Goal: Information Seeking & Learning: Check status

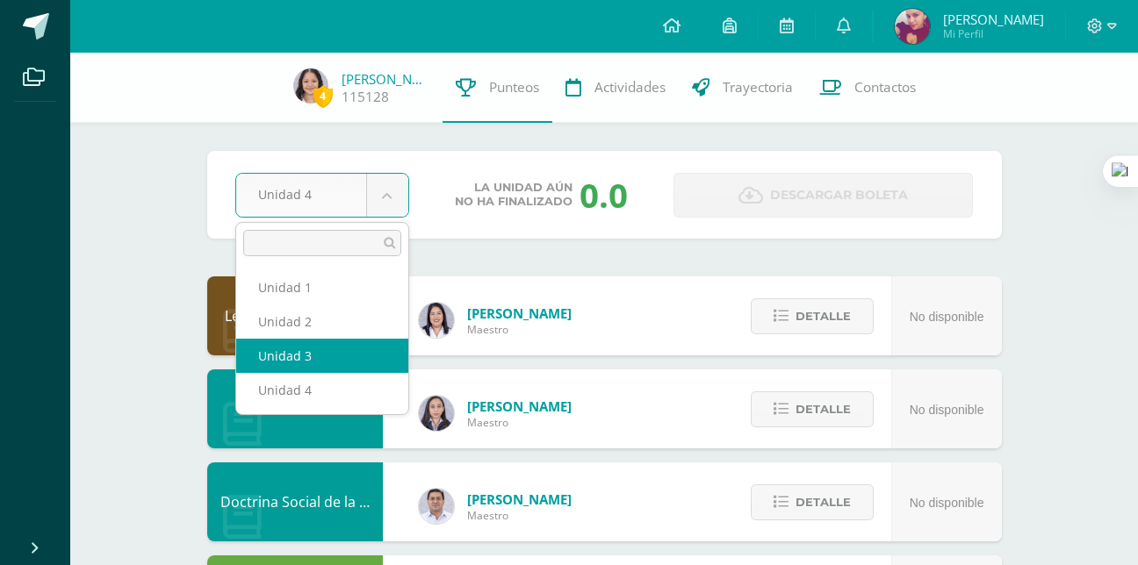
select select "Unidad 3"
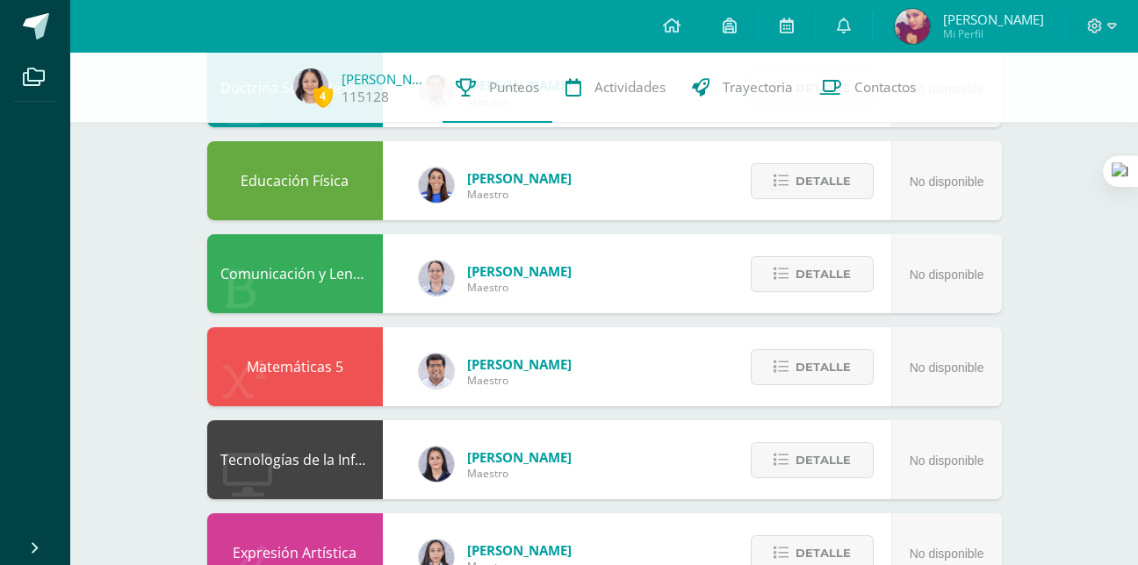
scroll to position [417, 0]
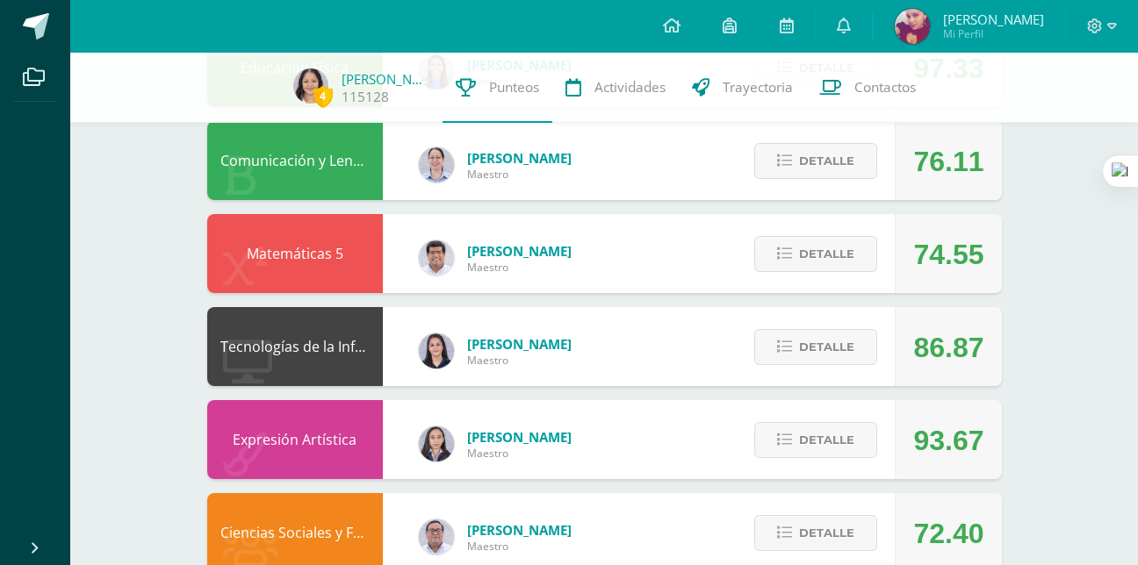
scroll to position [527, 0]
click at [775, 254] on button "Detalle" at bounding box center [815, 255] width 123 height 36
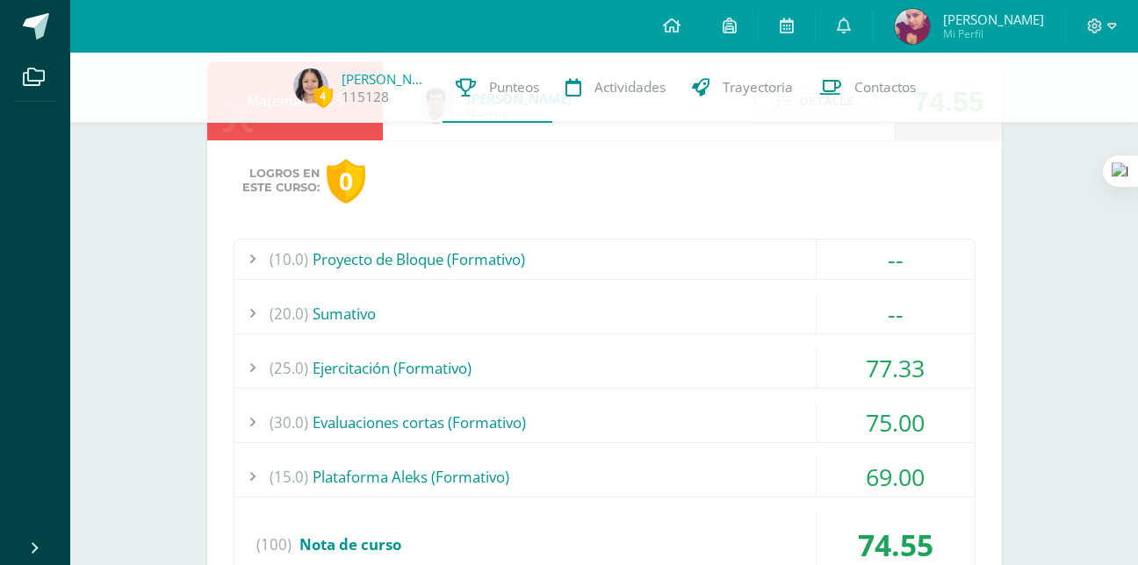
scroll to position [715, 0]
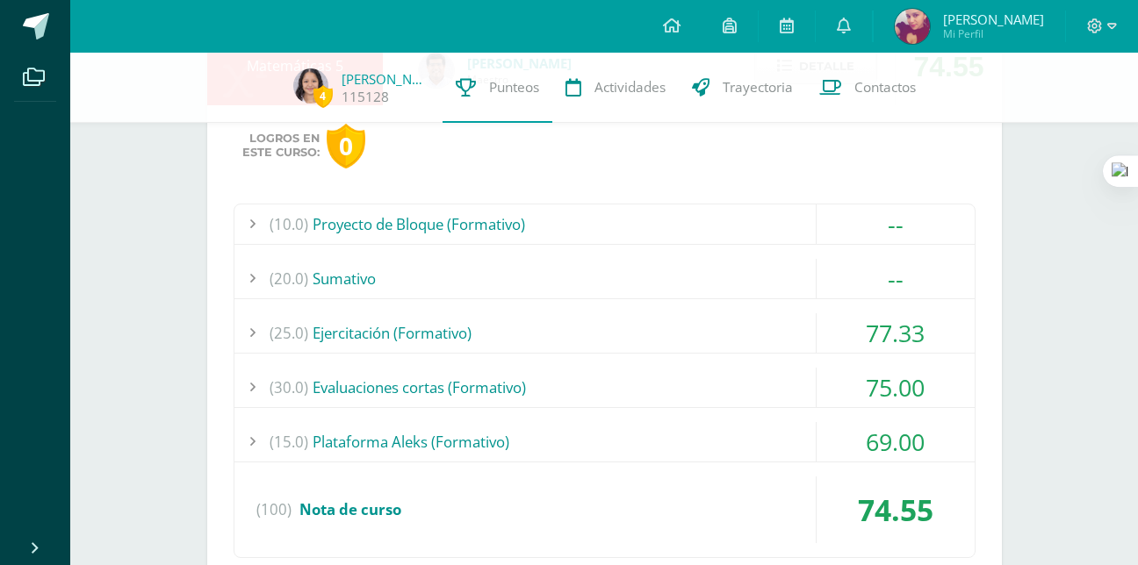
click at [599, 220] on div "(10.0) Proyecto de Bloque (Formativo)" at bounding box center [604, 225] width 740 height 40
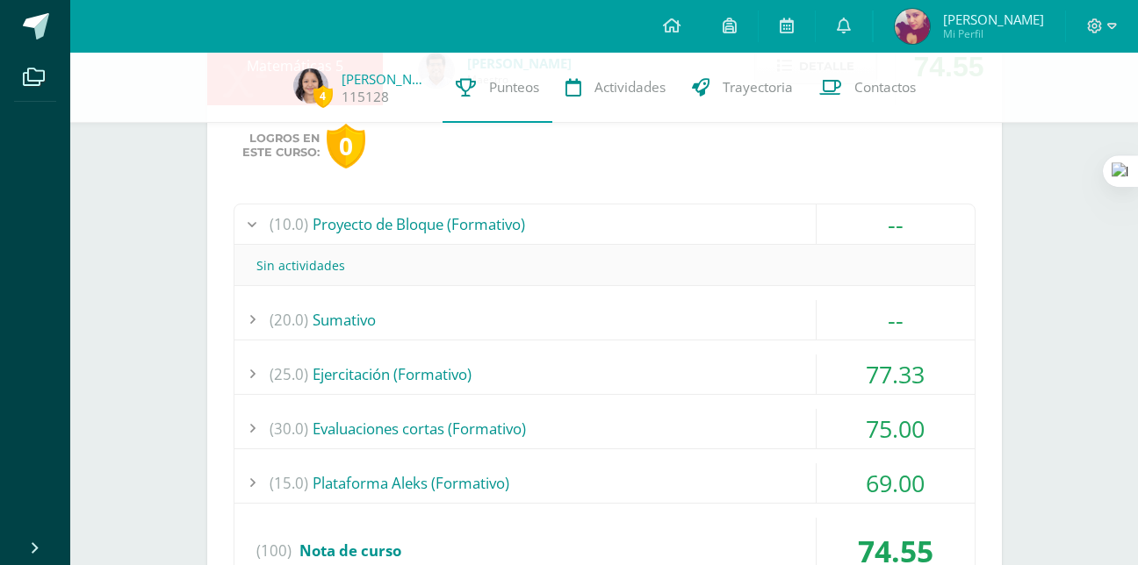
click at [599, 220] on div "(10.0) Proyecto de Bloque (Formativo)" at bounding box center [604, 225] width 740 height 40
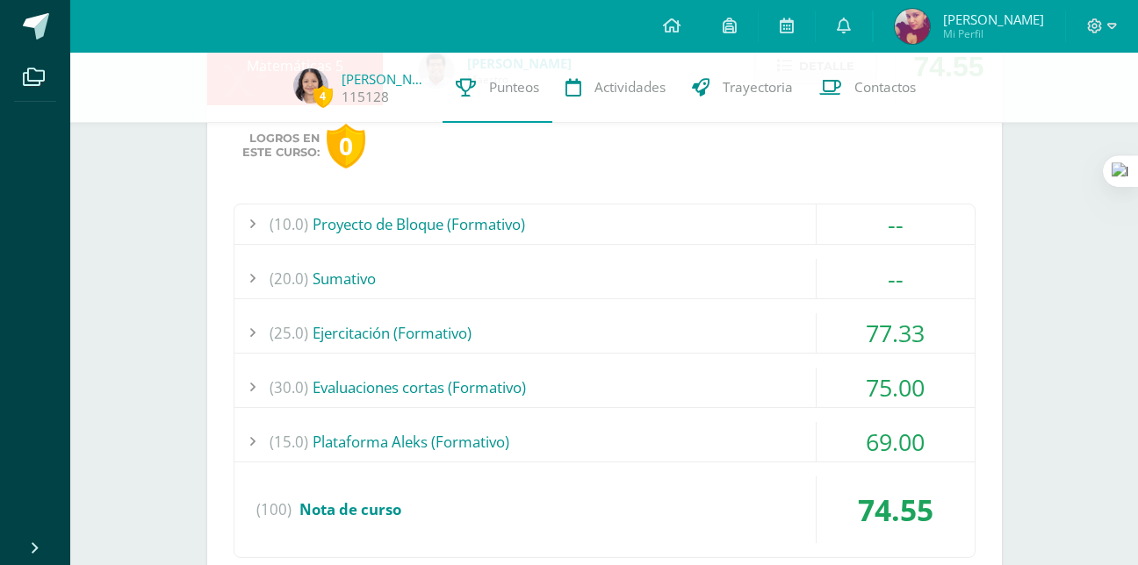
click at [573, 270] on div "(20.0) [GEOGRAPHIC_DATA]" at bounding box center [604, 279] width 740 height 40
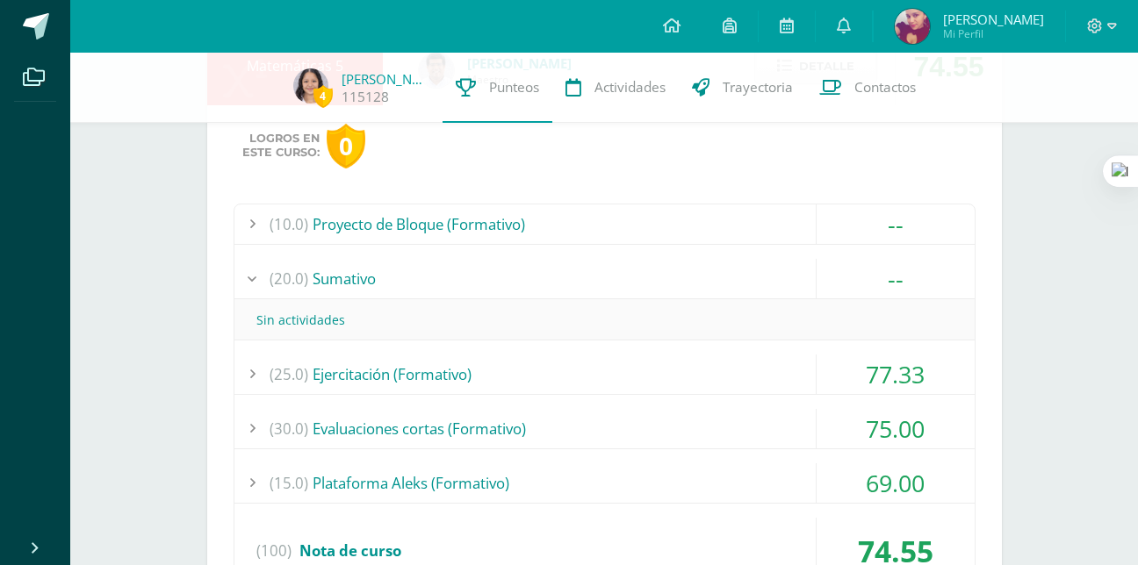
click at [573, 270] on div "(20.0) Sumativo" at bounding box center [604, 279] width 740 height 40
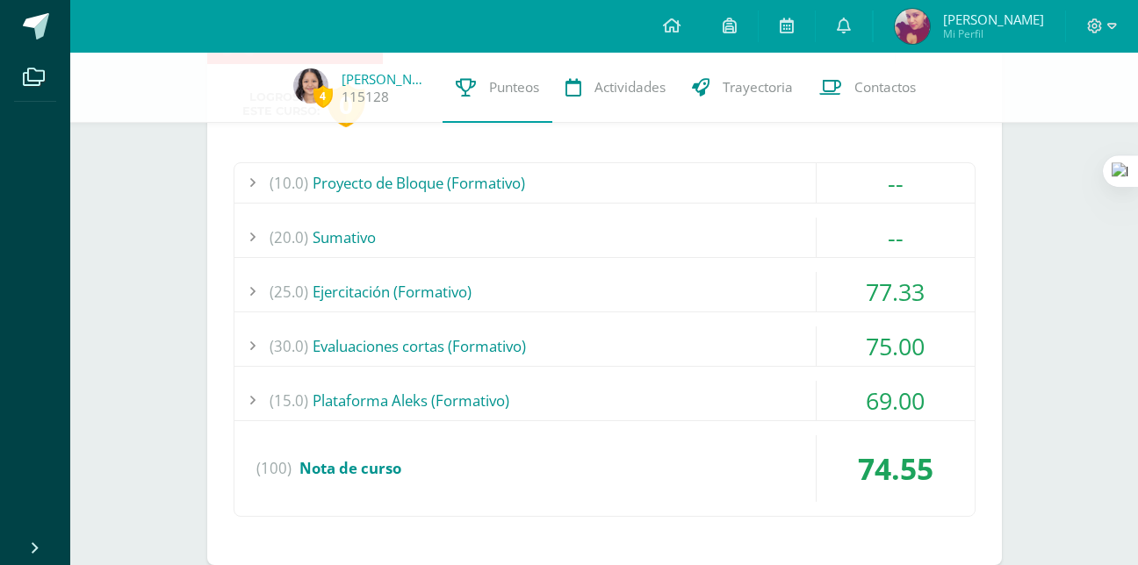
scroll to position [759, 0]
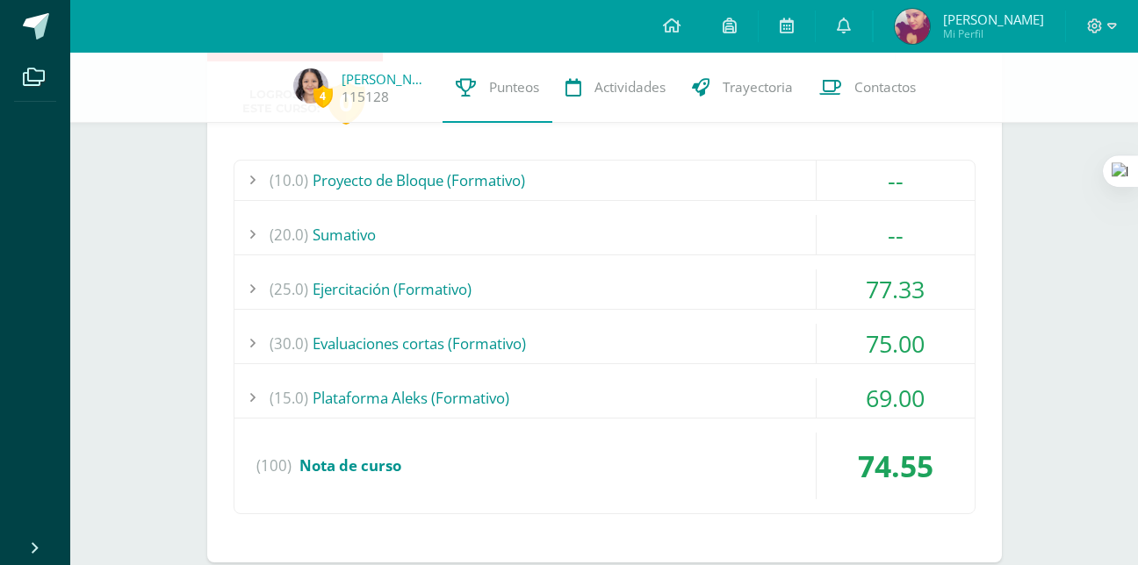
click at [569, 280] on div "(25.0) Ejercitación (Formativo)" at bounding box center [604, 290] width 740 height 40
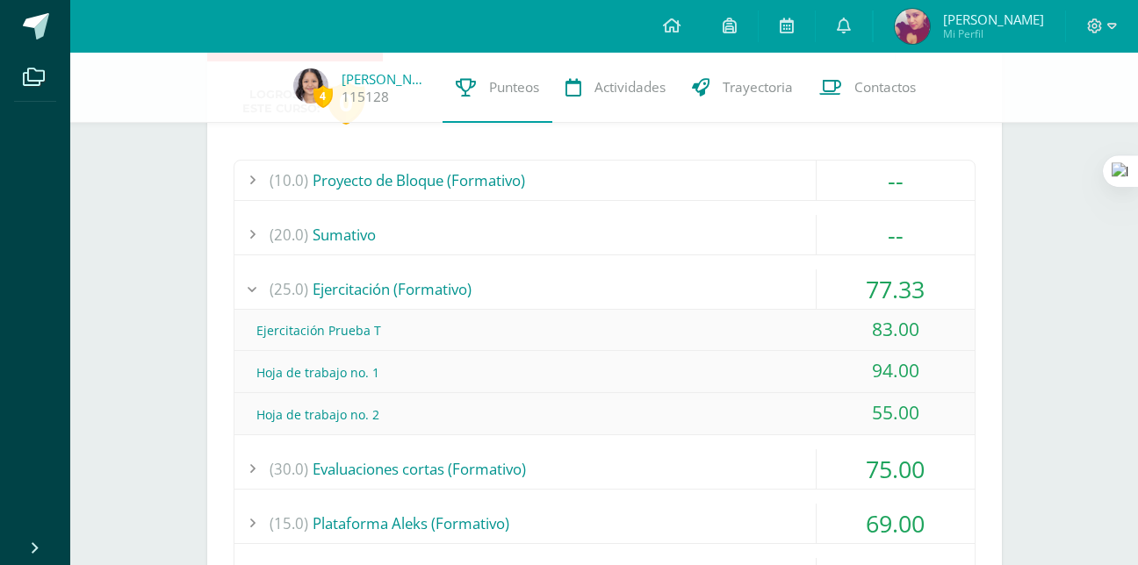
click at [567, 289] on div "(25.0) Ejercitación (Formativo)" at bounding box center [604, 290] width 740 height 40
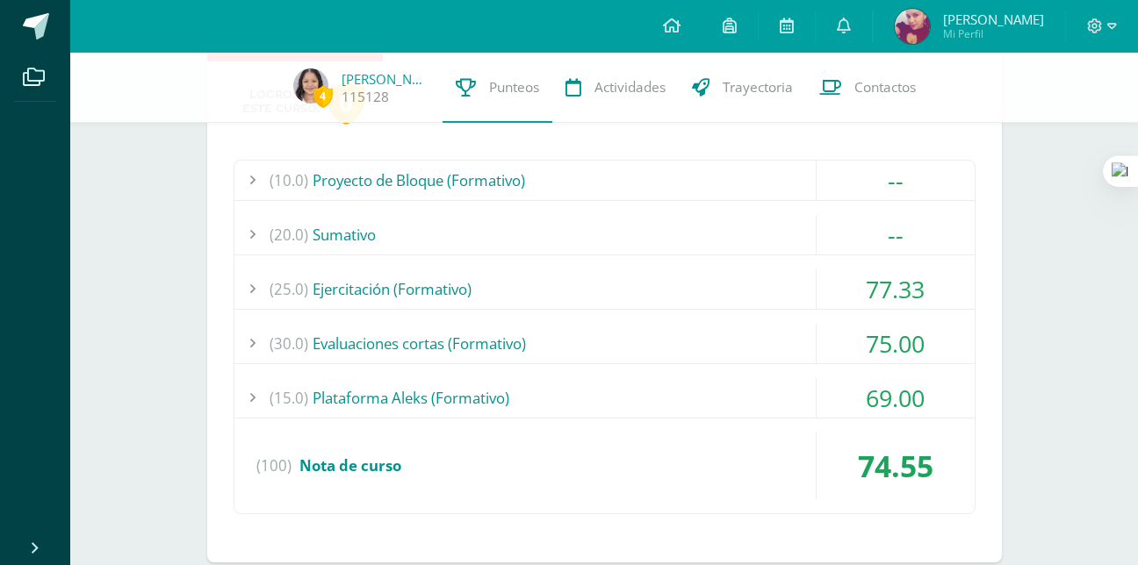
click at [552, 320] on div "(10.0) Proyecto de Bloque (Formativo) -- Sin actividades (20.0) Sumativo --" at bounding box center [605, 337] width 742 height 355
click at [541, 341] on div "(30.0) Evaluaciones cortas (Formativo)" at bounding box center [604, 344] width 740 height 40
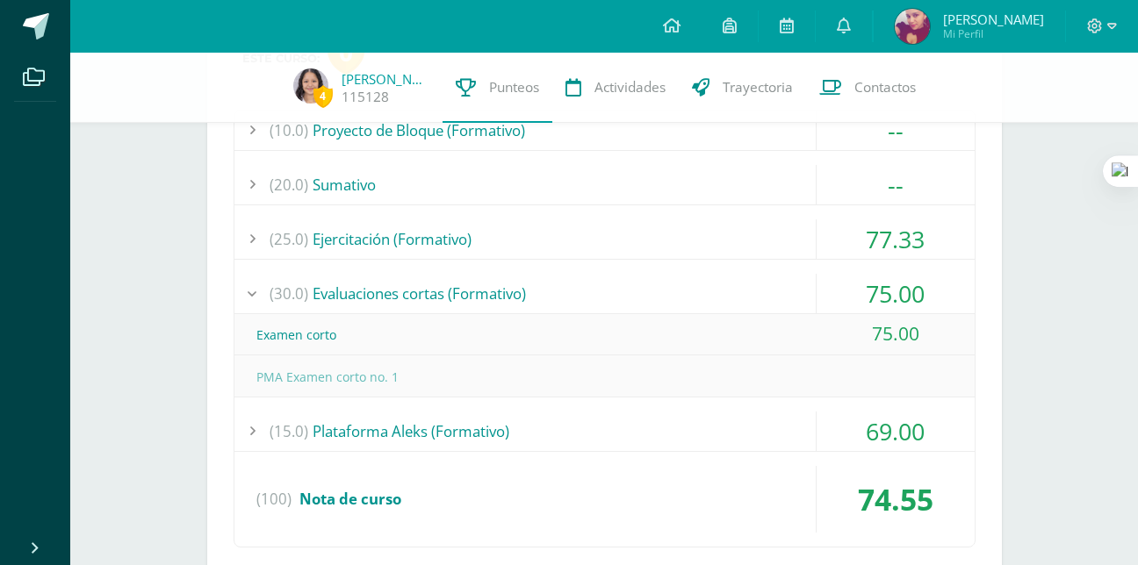
scroll to position [814, 0]
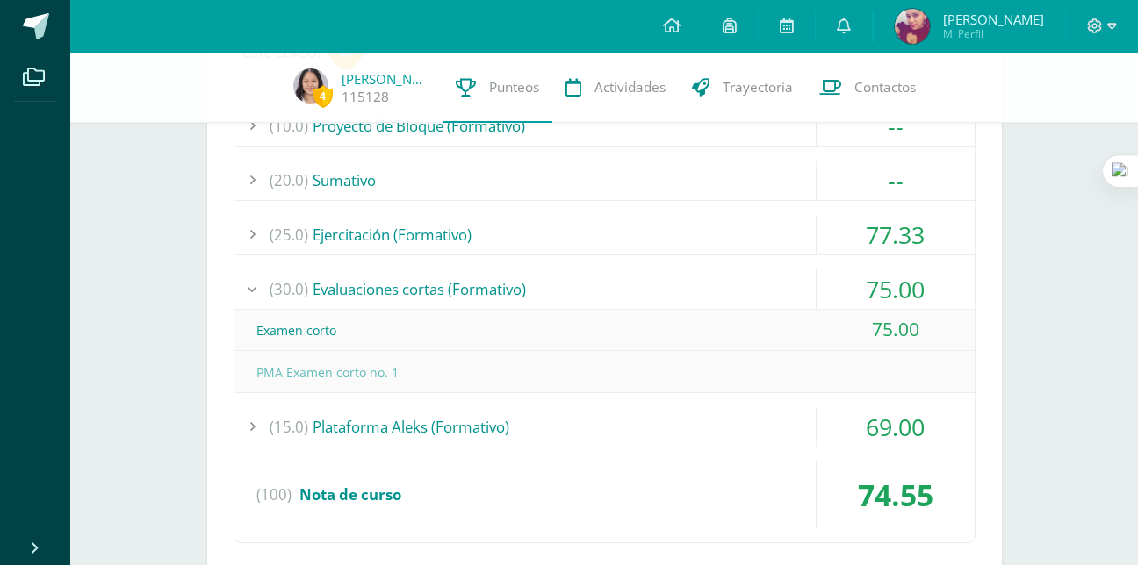
click at [546, 285] on div "(30.0) Evaluaciones cortas (Formativo)" at bounding box center [604, 290] width 740 height 40
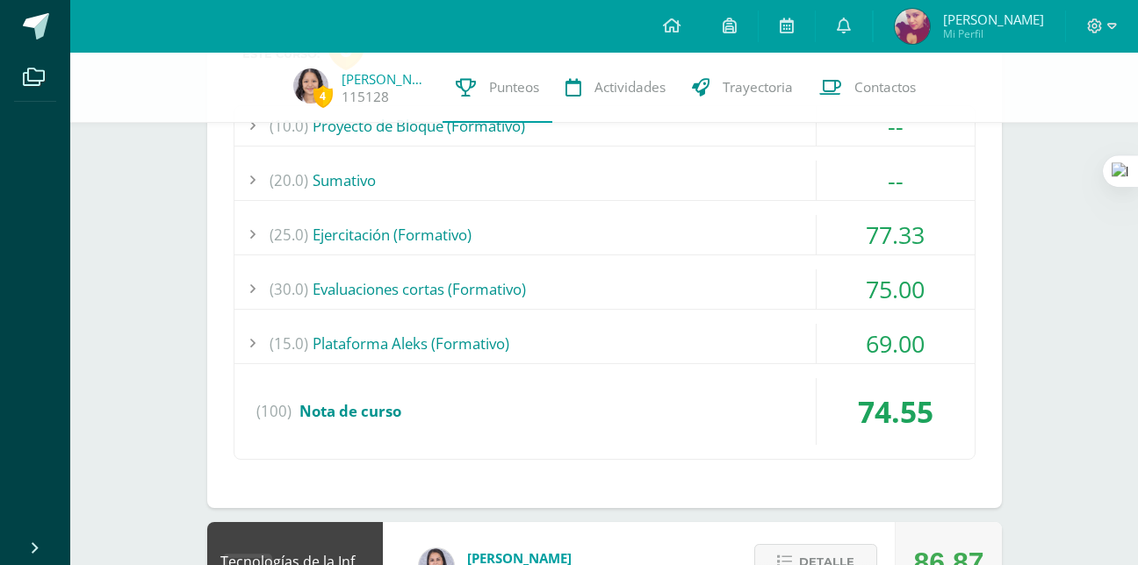
click at [475, 334] on div "(15.0) Plataforma Aleks (Formativo)" at bounding box center [604, 344] width 740 height 40
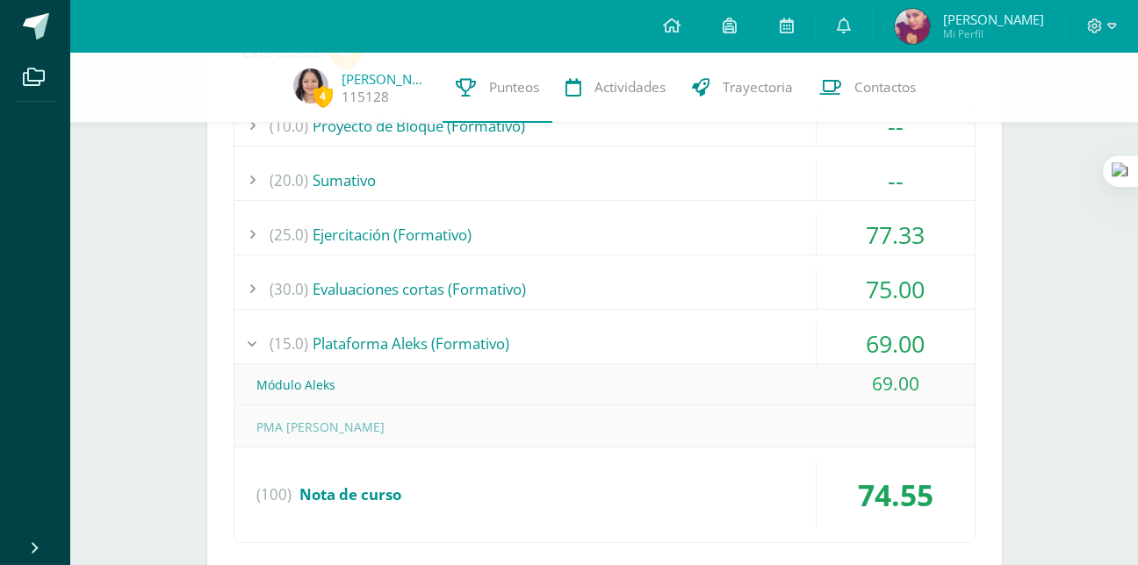
click at [475, 334] on div "(15.0) Plataforma Aleks (Formativo)" at bounding box center [604, 344] width 740 height 40
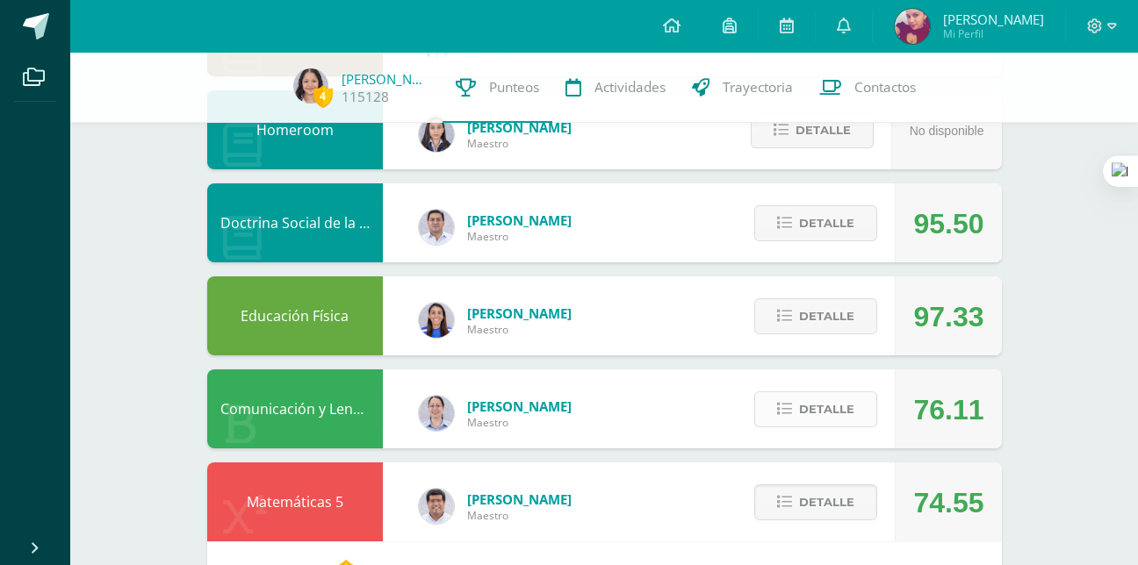
scroll to position [270, 0]
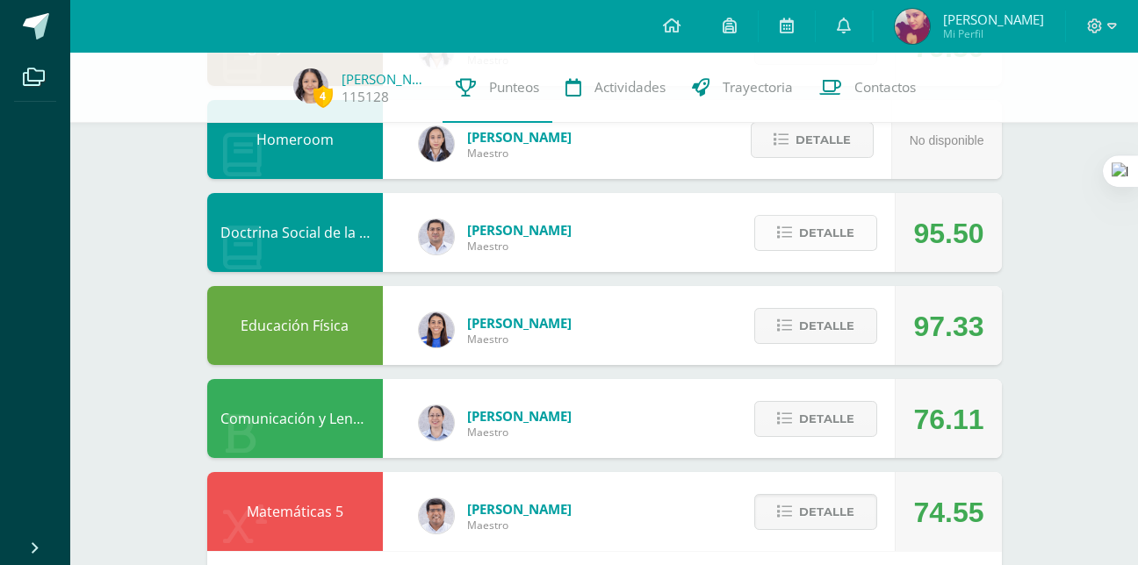
click at [774, 247] on button "Detalle" at bounding box center [815, 233] width 123 height 36
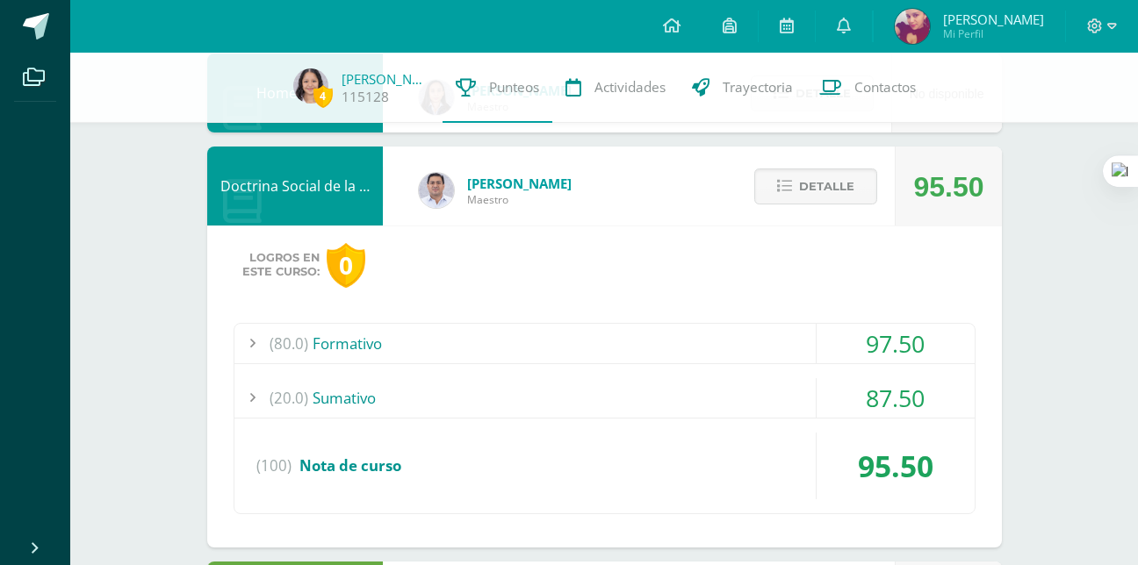
scroll to position [317, 0]
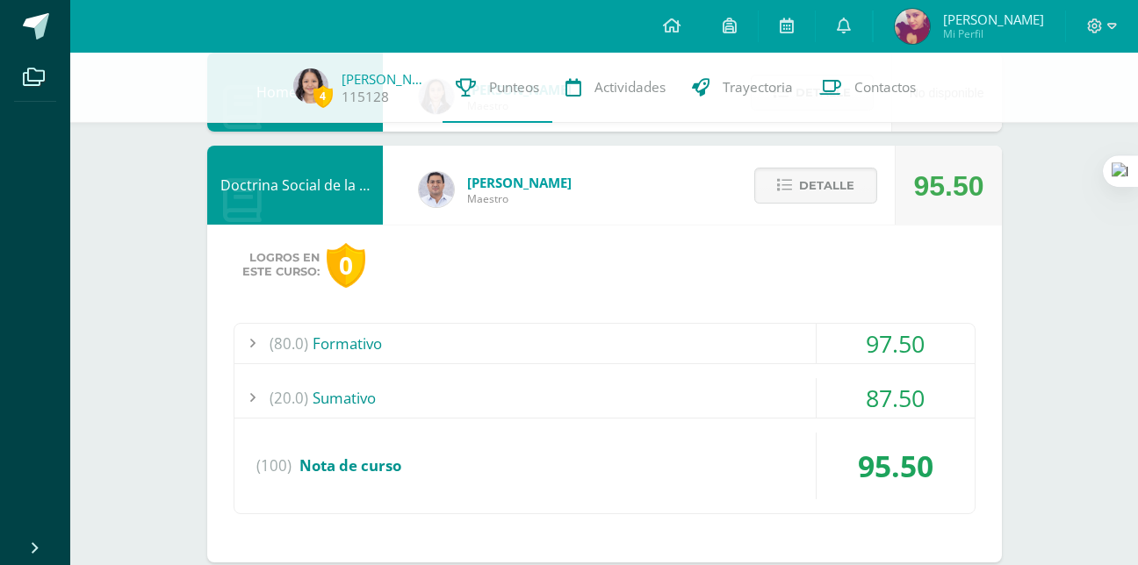
click at [748, 384] on div "(20.0) Sumativo" at bounding box center [604, 398] width 740 height 40
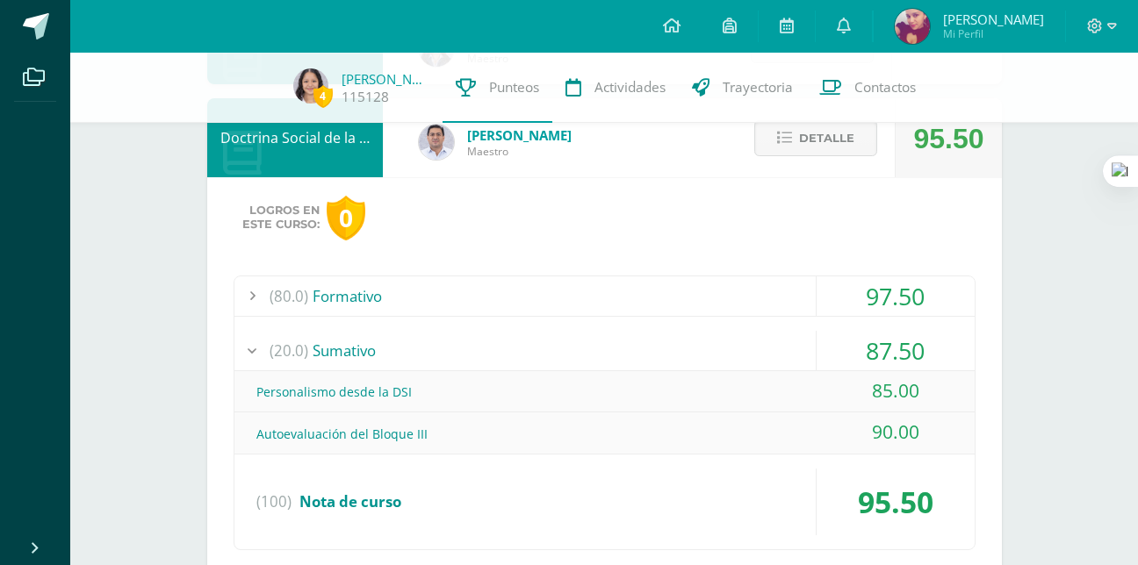
scroll to position [365, 0]
click at [762, 286] on div "(80.0) Formativo" at bounding box center [604, 296] width 740 height 40
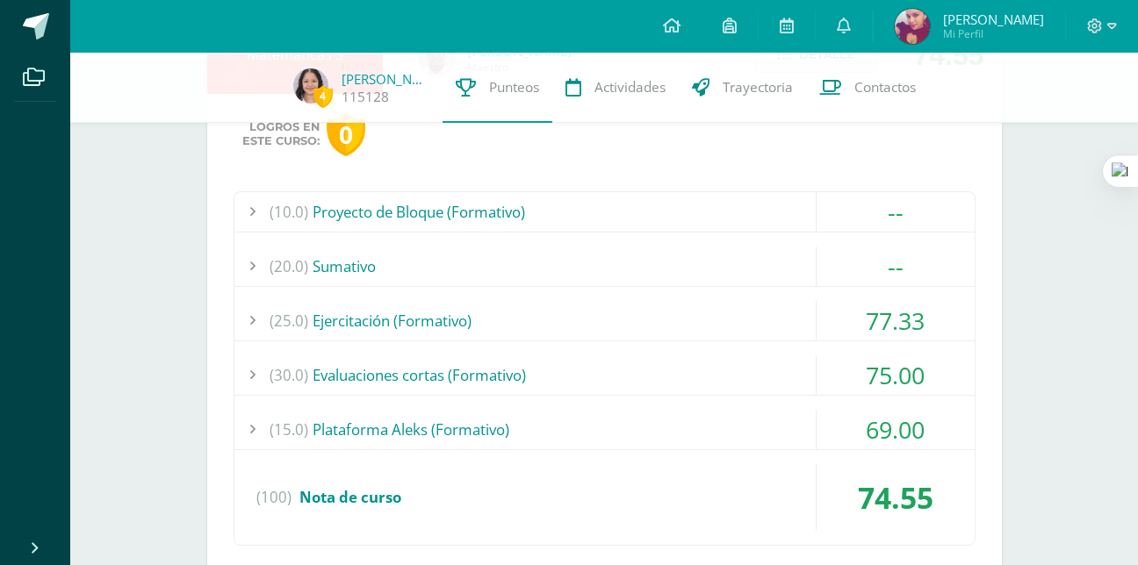
scroll to position [1276, 0]
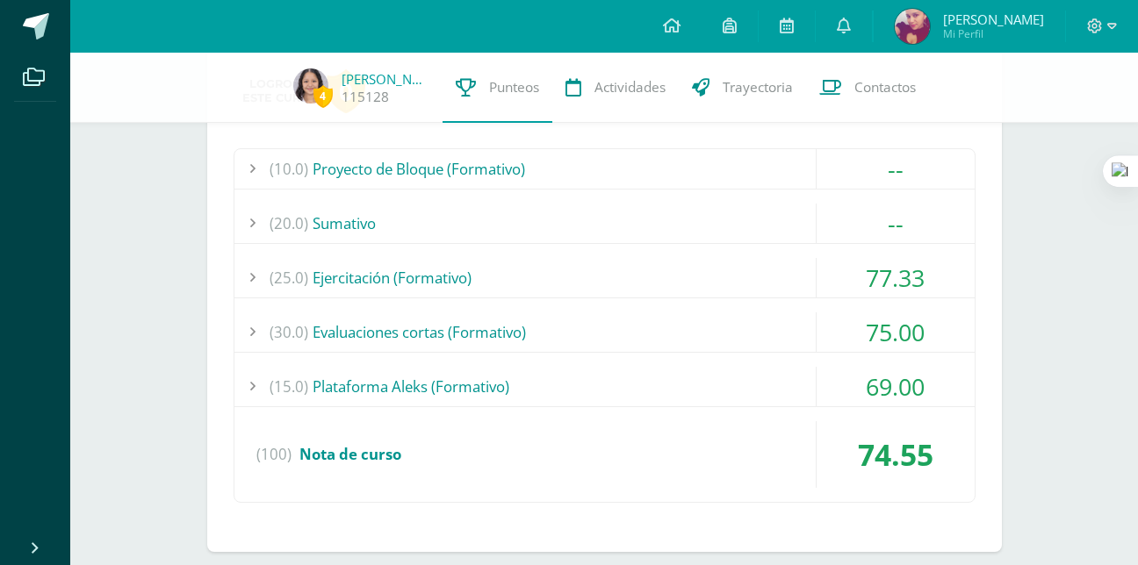
click at [599, 271] on div "(25.0) Ejercitación (Formativo)" at bounding box center [604, 278] width 740 height 40
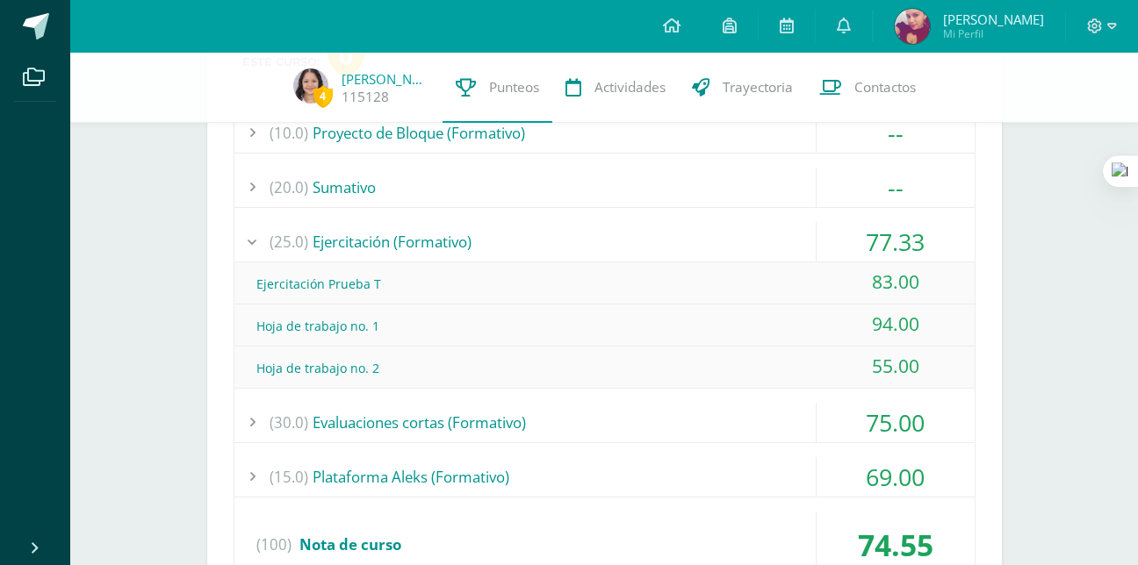
scroll to position [1145, 0]
click at [557, 406] on div "(30.0) Evaluaciones cortas (Formativo)" at bounding box center [604, 422] width 740 height 40
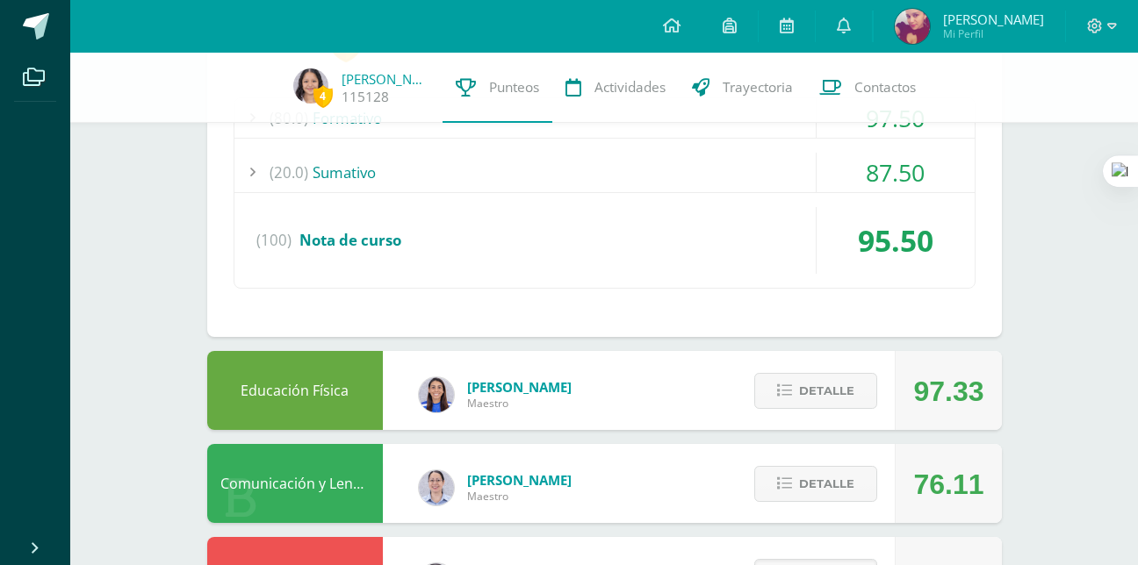
scroll to position [339, 0]
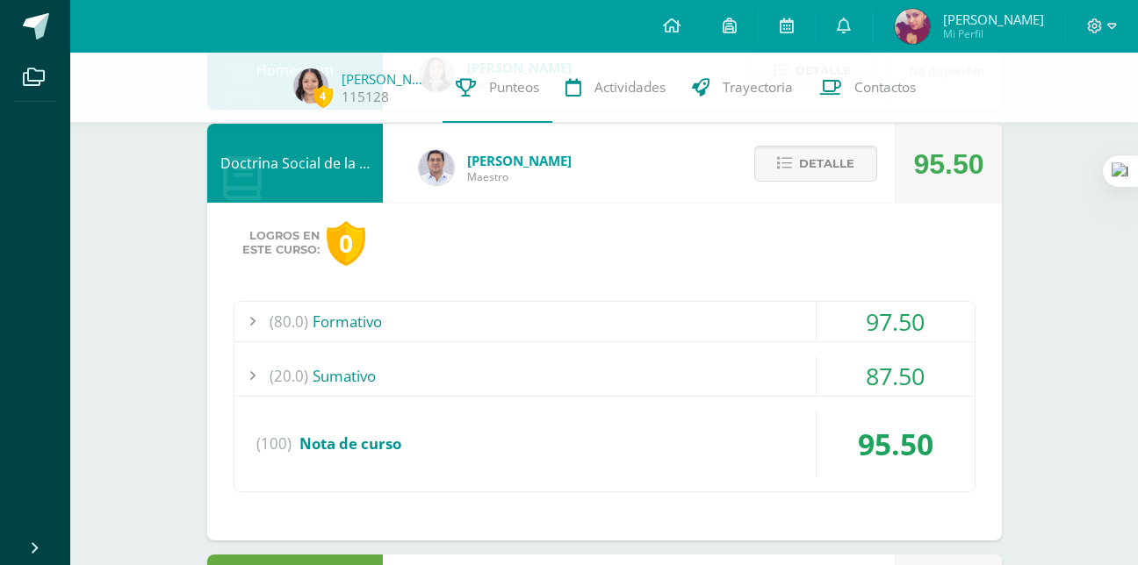
click at [600, 344] on div "(80.0) Formativo 97.50 Principio de subsidiariedad 100.00" at bounding box center [605, 396] width 742 height 191
click at [581, 357] on div "(20.0) Sumativo" at bounding box center [604, 376] width 740 height 40
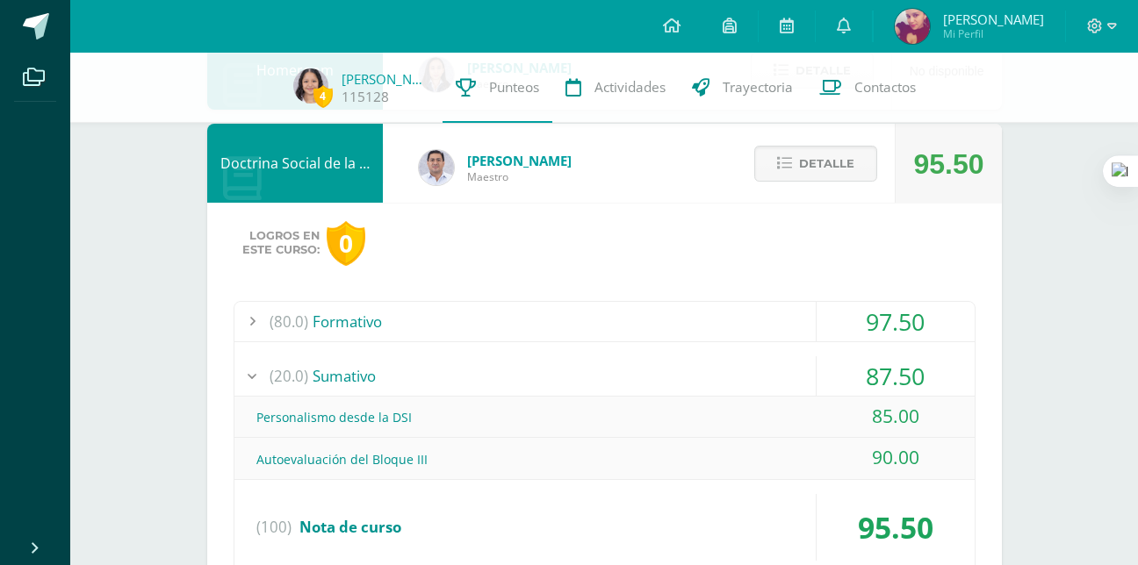
click at [561, 334] on div "(80.0) Formativo" at bounding box center [604, 322] width 740 height 40
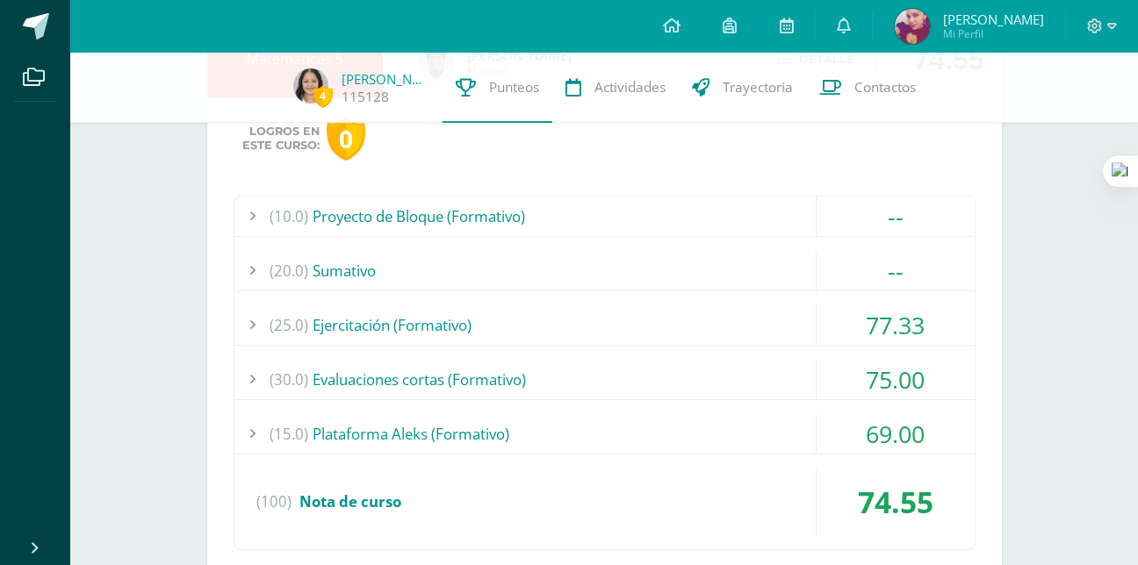
scroll to position [1229, 0]
click at [470, 388] on div "(30.0) Evaluaciones cortas (Formativo)" at bounding box center [604, 379] width 740 height 40
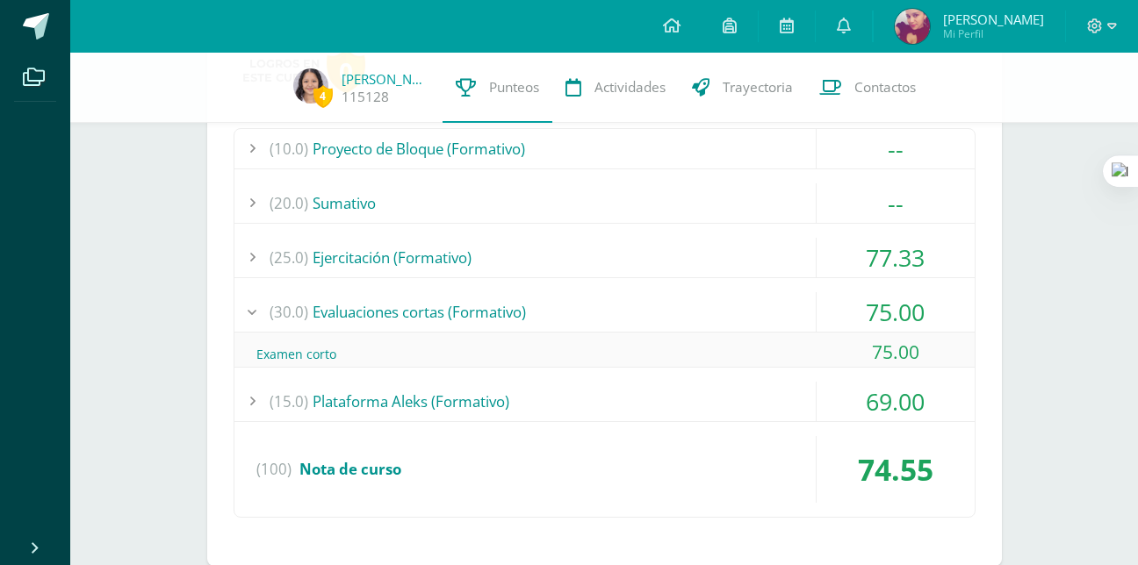
scroll to position [1061, 0]
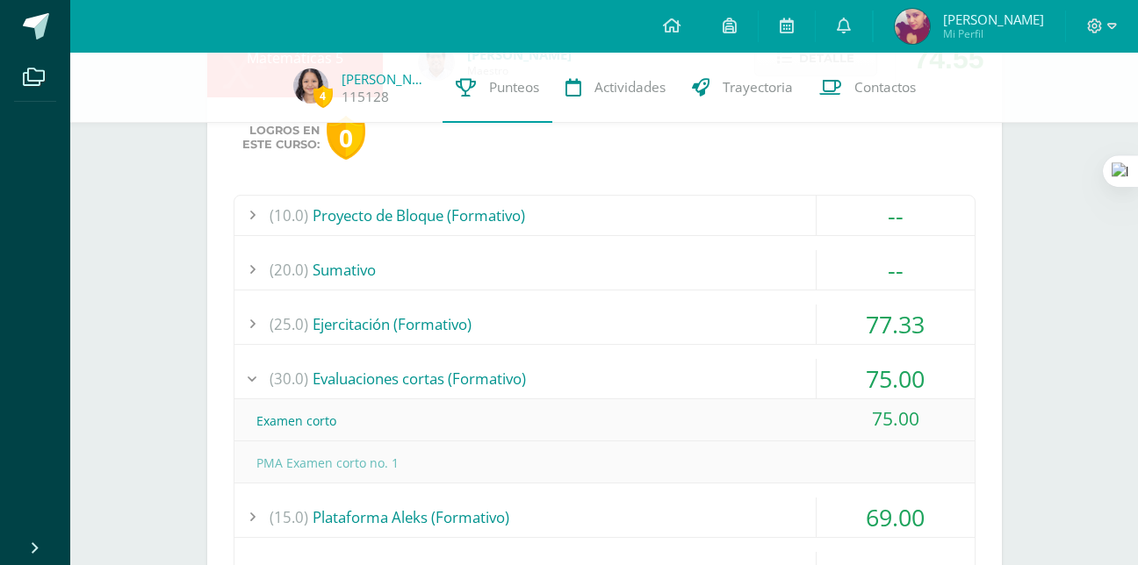
click at [280, 364] on span "(30.0)" at bounding box center [289, 379] width 39 height 40
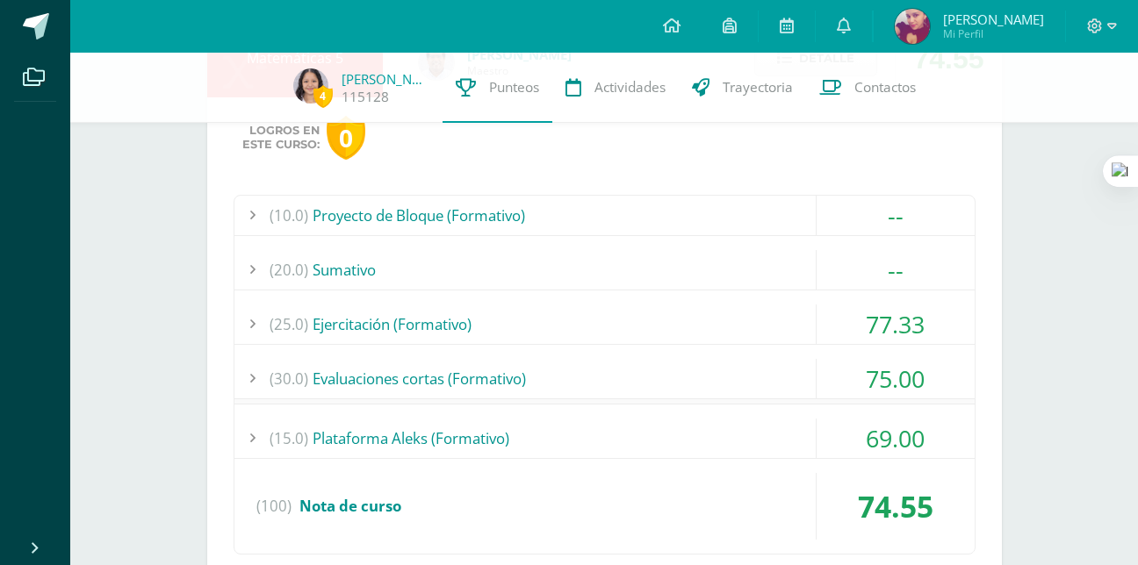
click at [280, 364] on span "(30.0)" at bounding box center [289, 379] width 39 height 40
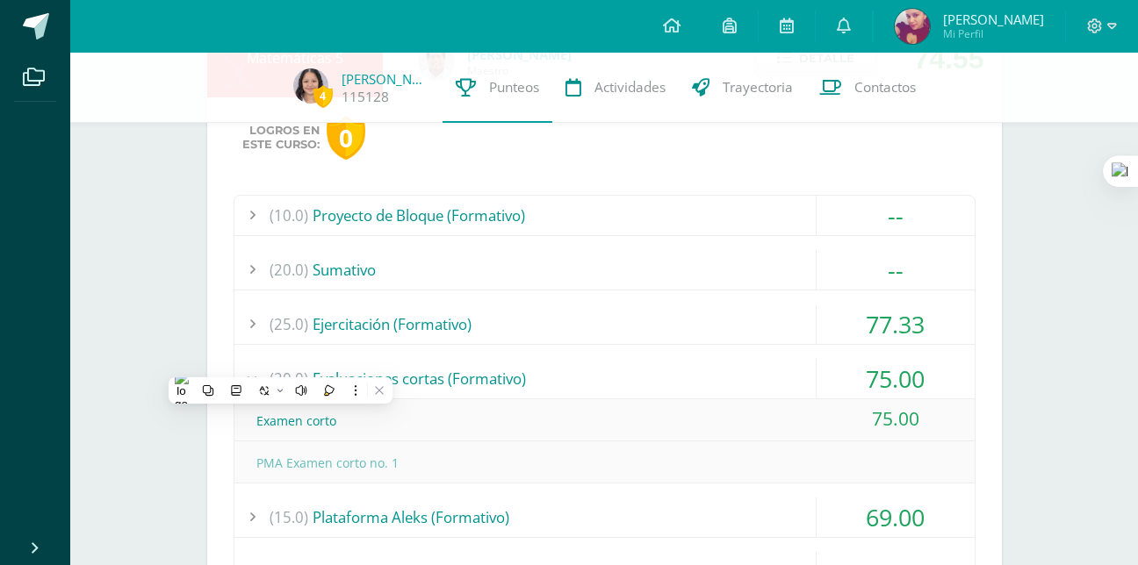
click at [513, 330] on div "(25.0) Ejercitación (Formativo)" at bounding box center [604, 325] width 740 height 40
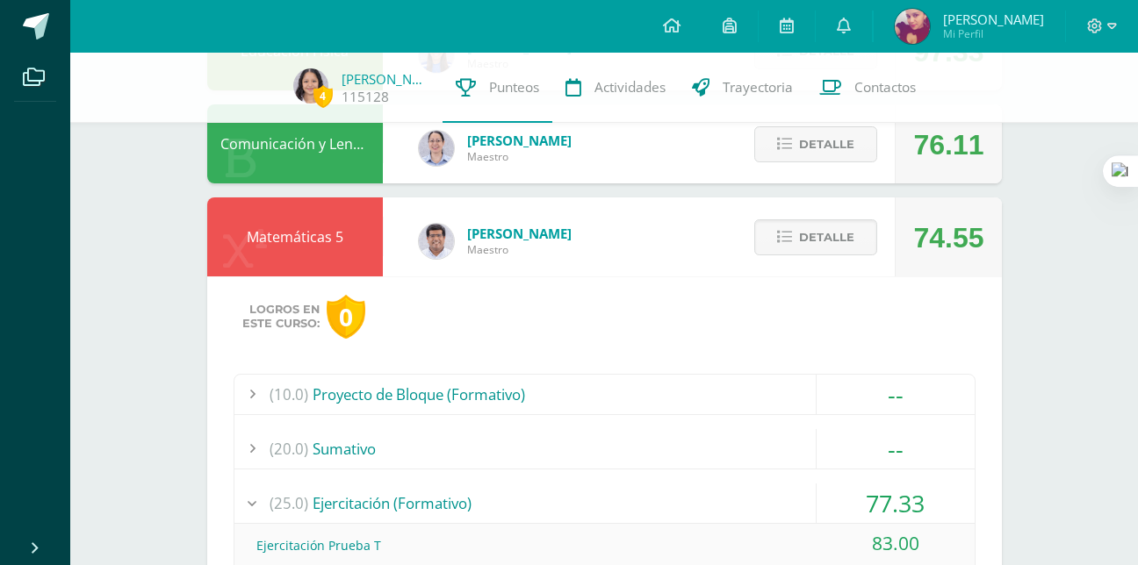
scroll to position [880, 0]
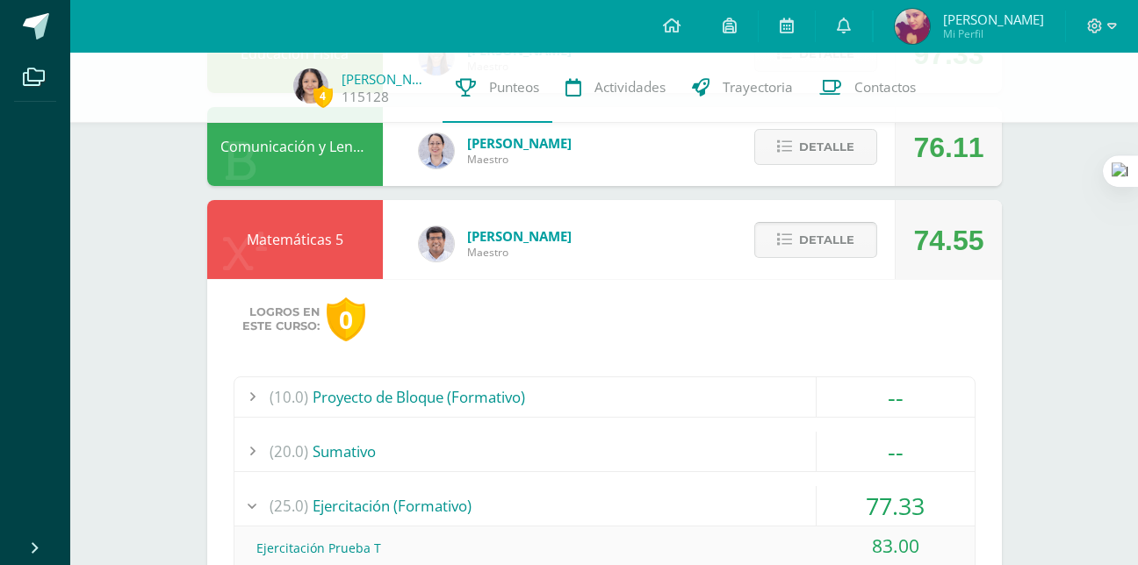
click at [794, 256] on button "Detalle" at bounding box center [815, 240] width 123 height 36
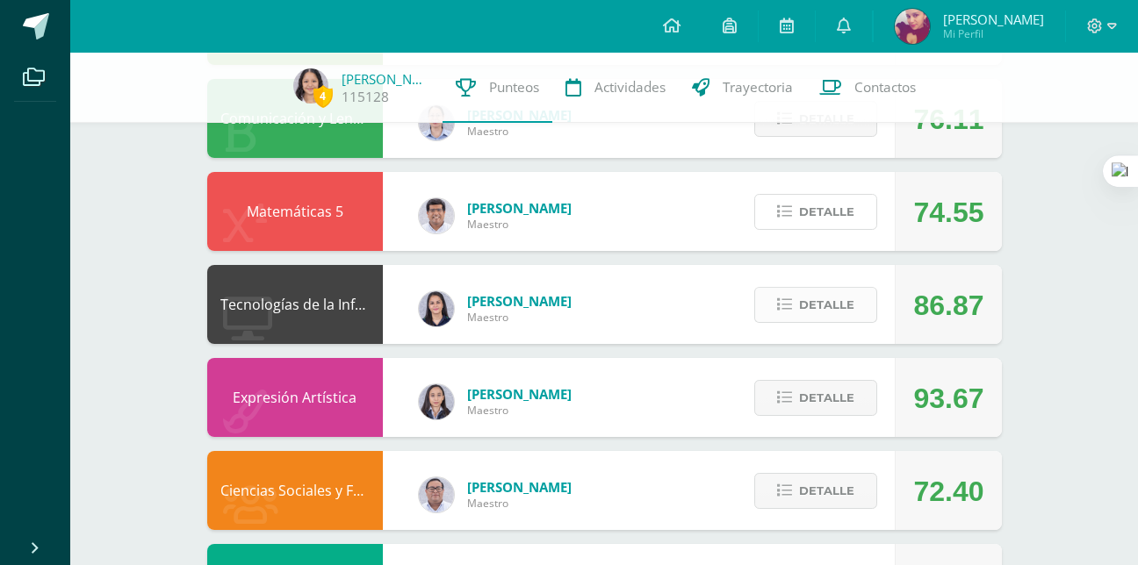
scroll to position [907, 0]
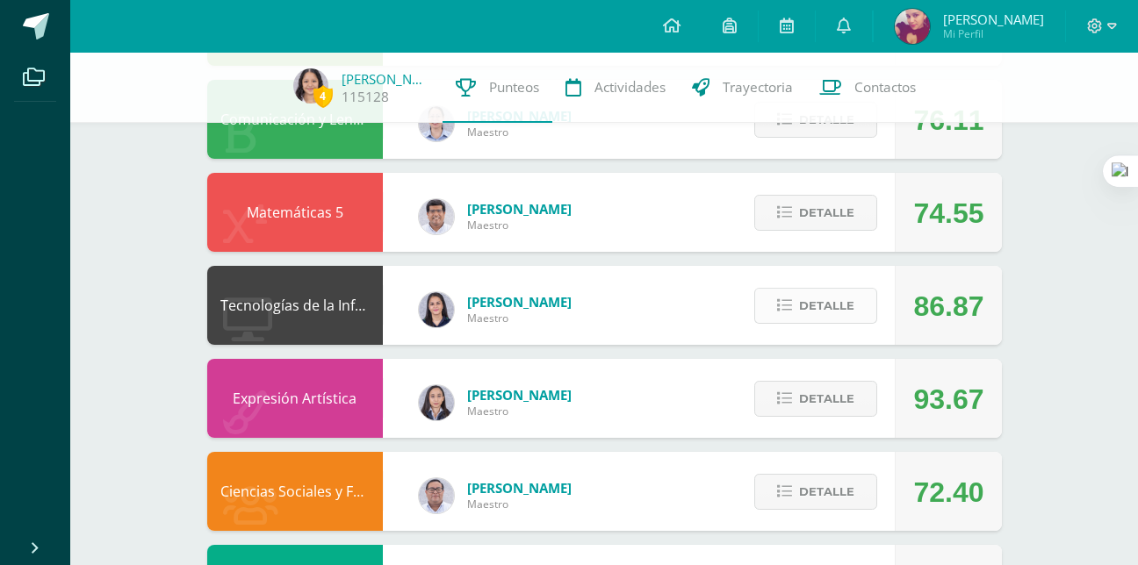
click at [794, 309] on button "Detalle" at bounding box center [815, 306] width 123 height 36
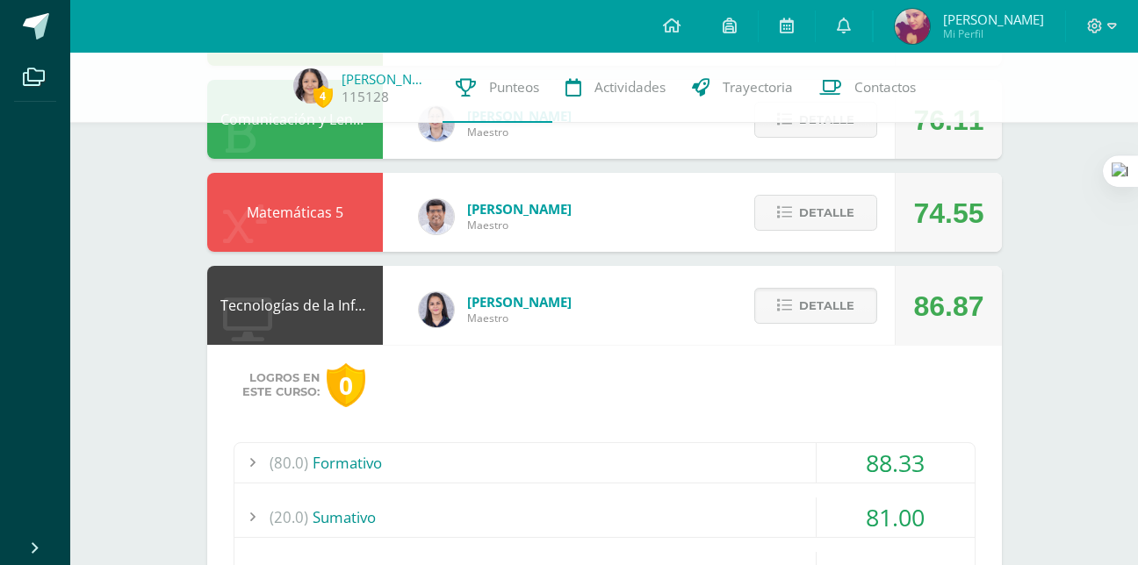
click at [551, 523] on div "(20.0) Sumativo" at bounding box center [604, 518] width 740 height 40
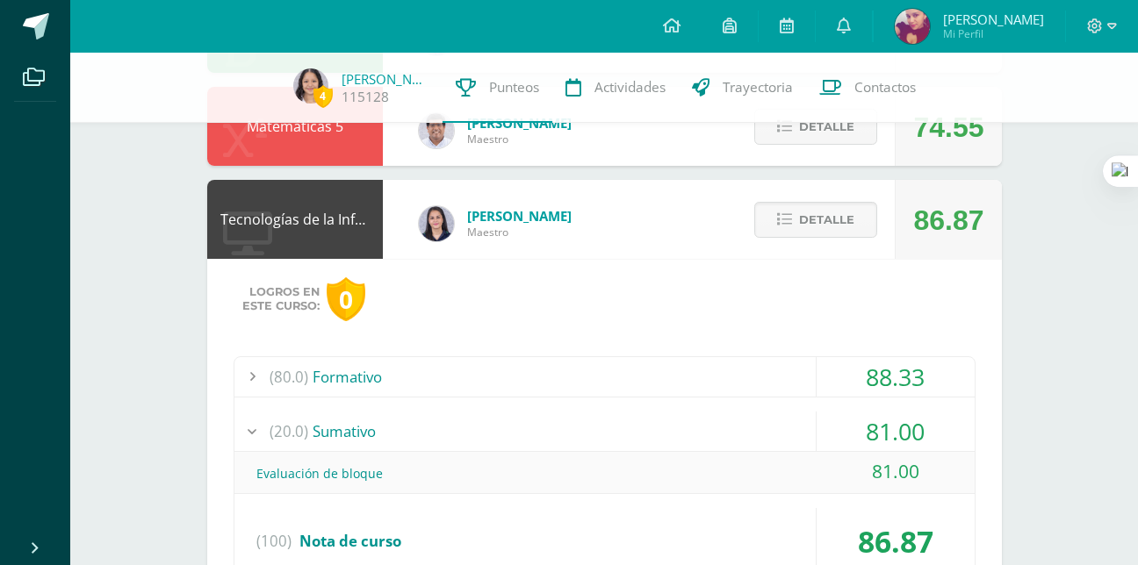
scroll to position [991, 0]
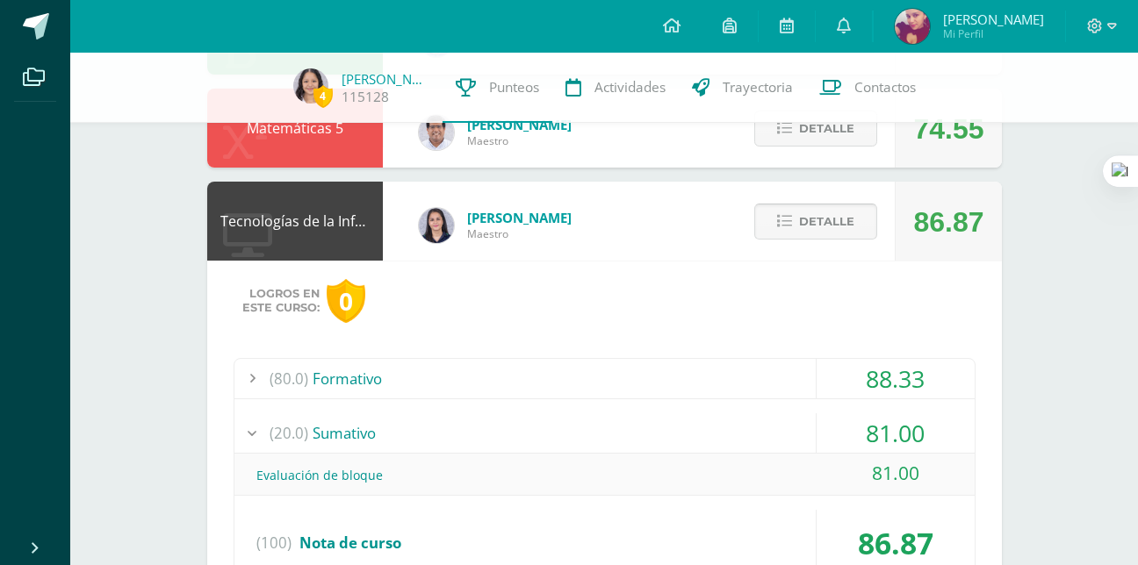
click at [765, 227] on button "Detalle" at bounding box center [815, 222] width 123 height 36
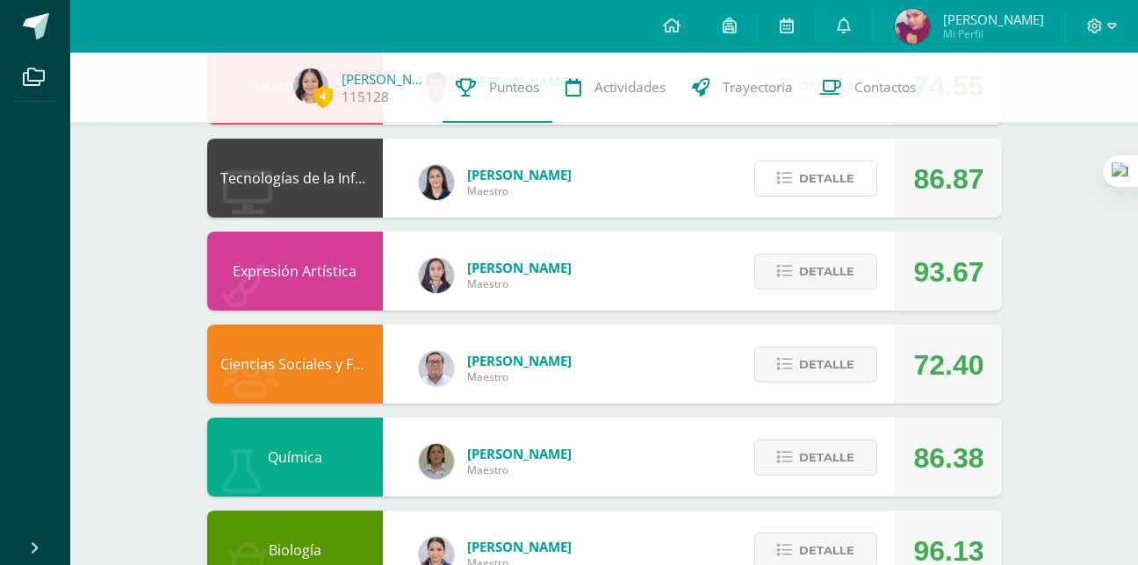
scroll to position [1035, 0]
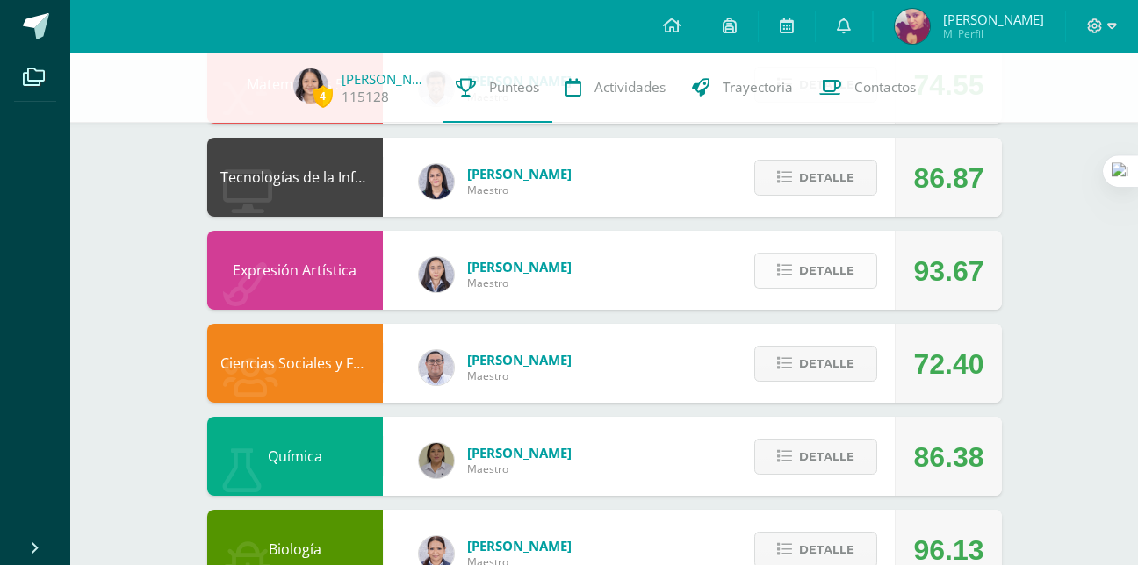
click at [804, 283] on div "Detalle" at bounding box center [811, 270] width 167 height 79
click at [804, 283] on span "Detalle" at bounding box center [826, 271] width 55 height 32
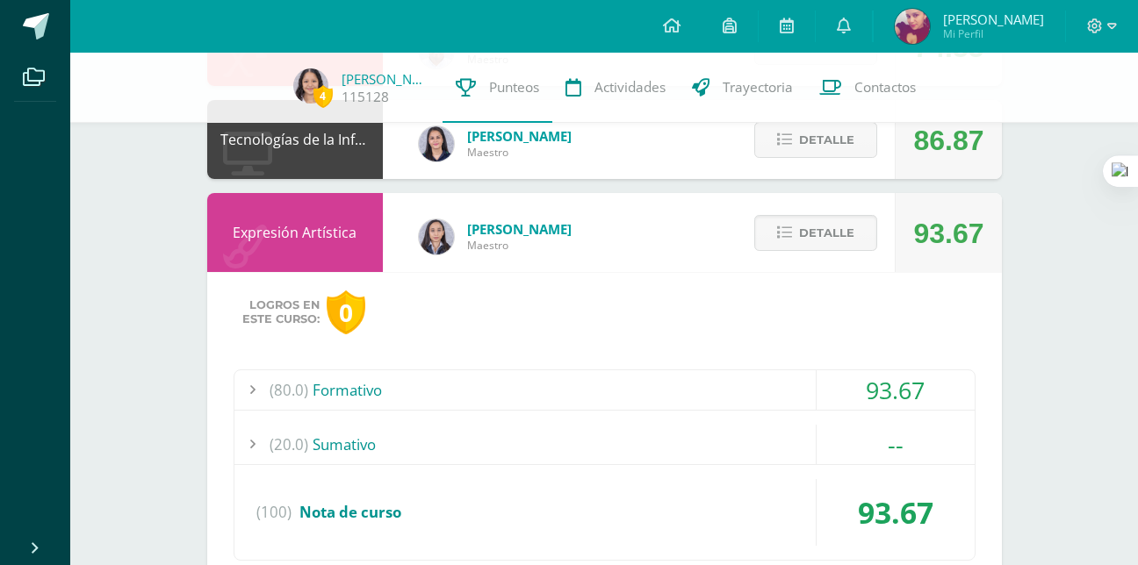
scroll to position [1081, 0]
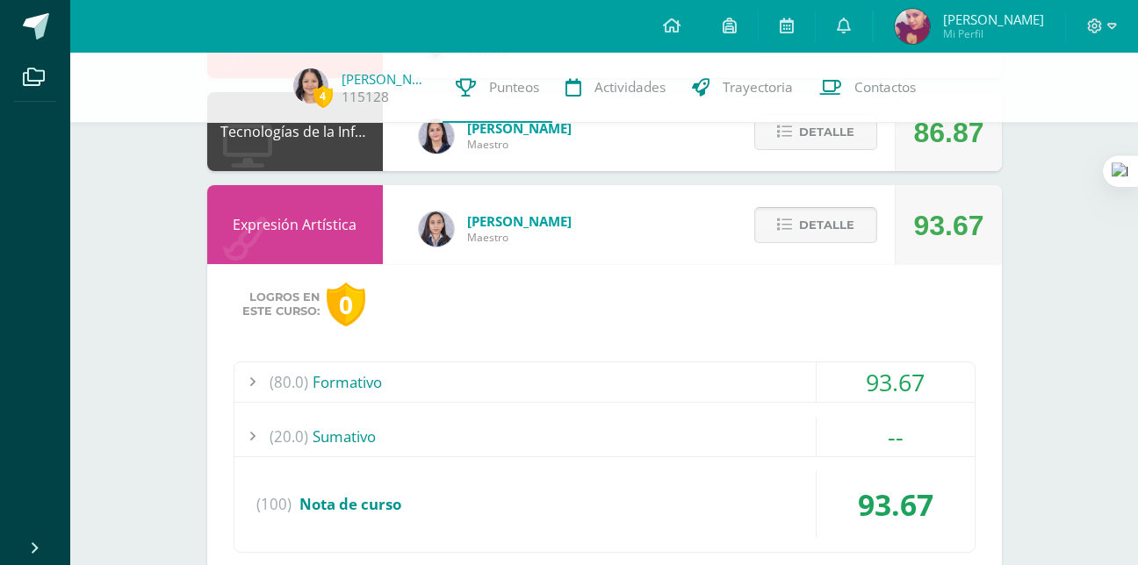
click at [770, 228] on button "Detalle" at bounding box center [815, 225] width 123 height 36
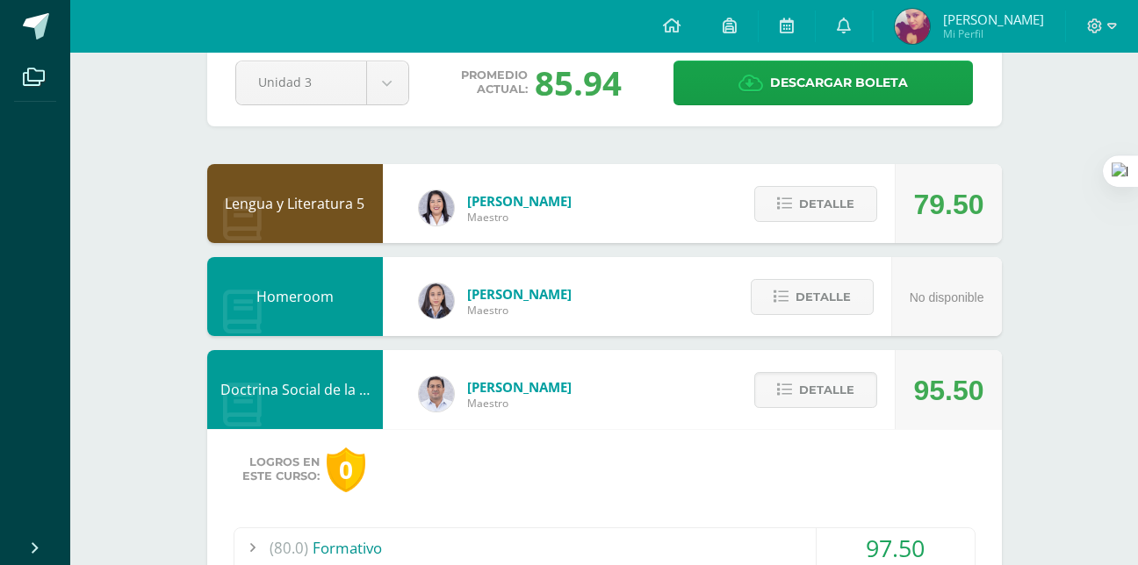
scroll to position [0, 0]
